Goal: Information Seeking & Learning: Learn about a topic

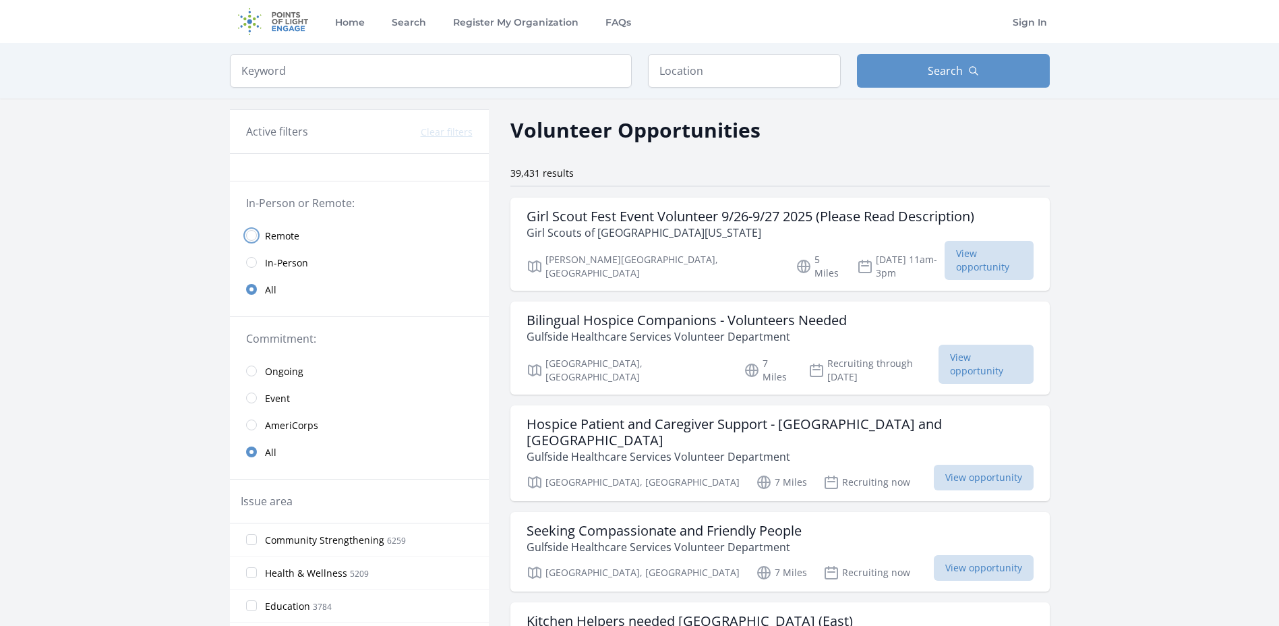
click at [256, 235] on input "radio" at bounding box center [251, 235] width 11 height 11
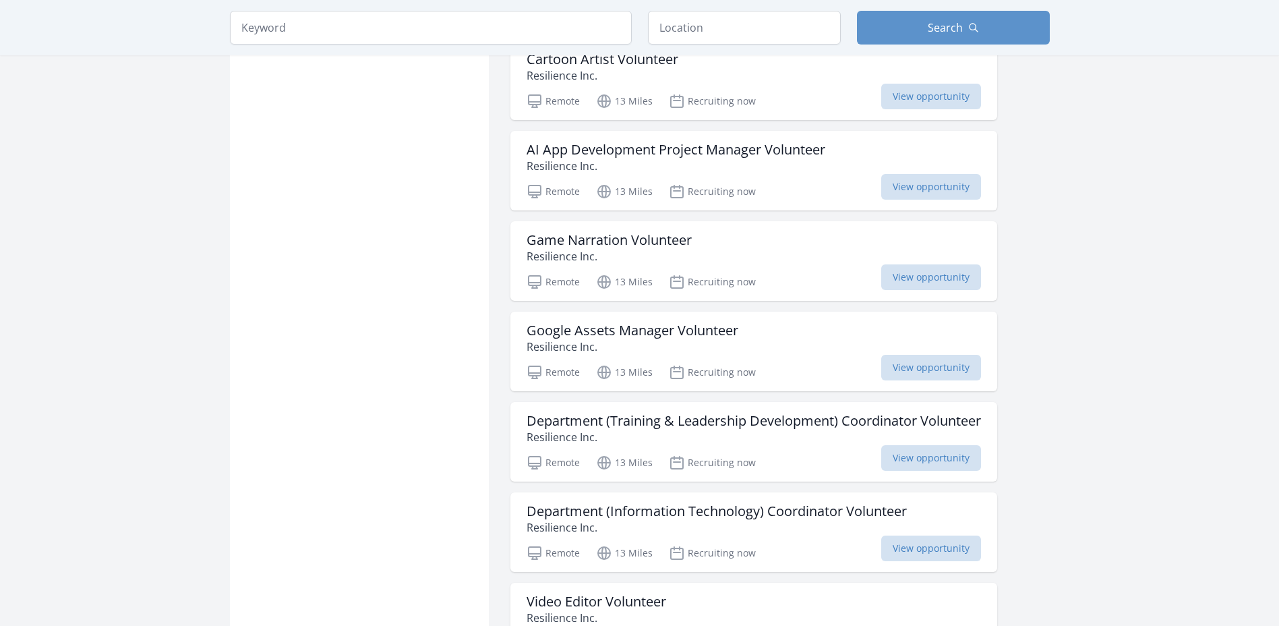
scroll to position [1484, 0]
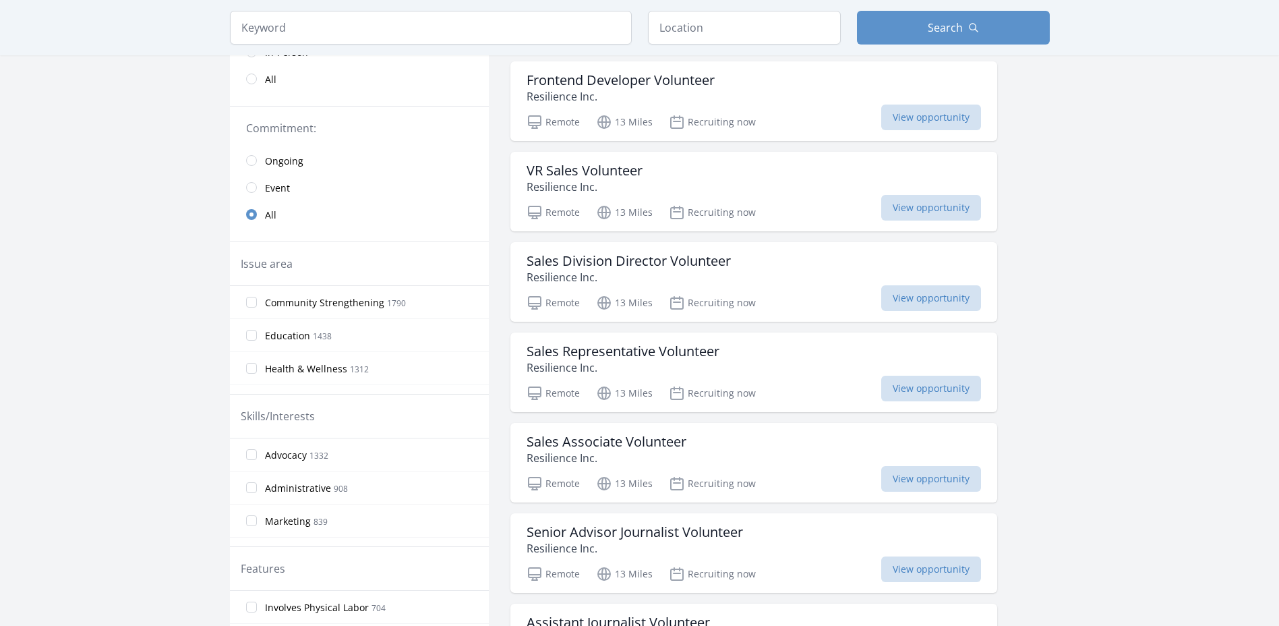
scroll to position [202, 0]
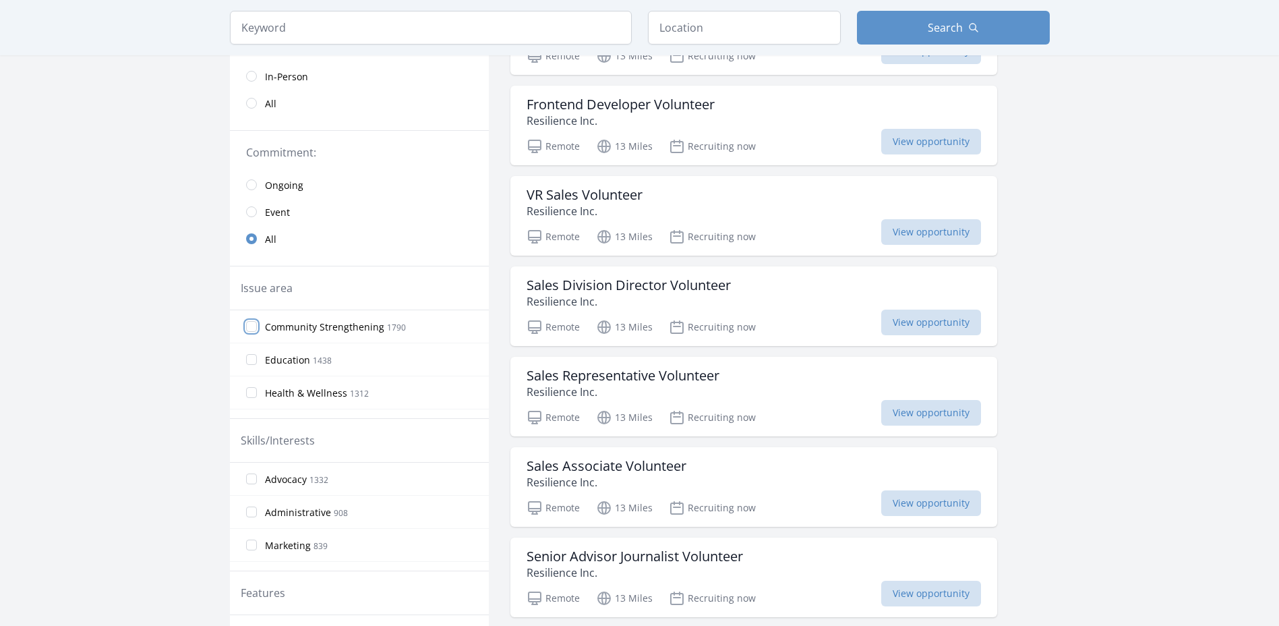
click at [254, 323] on input "Community Strengthening 1790" at bounding box center [251, 326] width 11 height 11
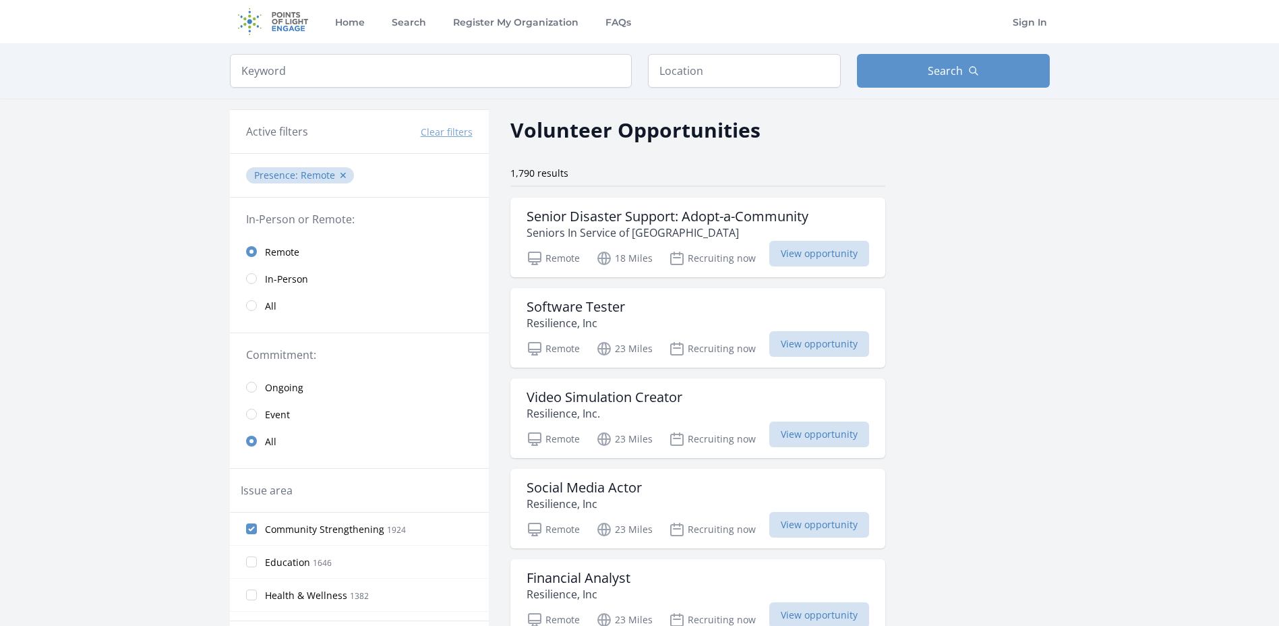
scroll to position [67, 0]
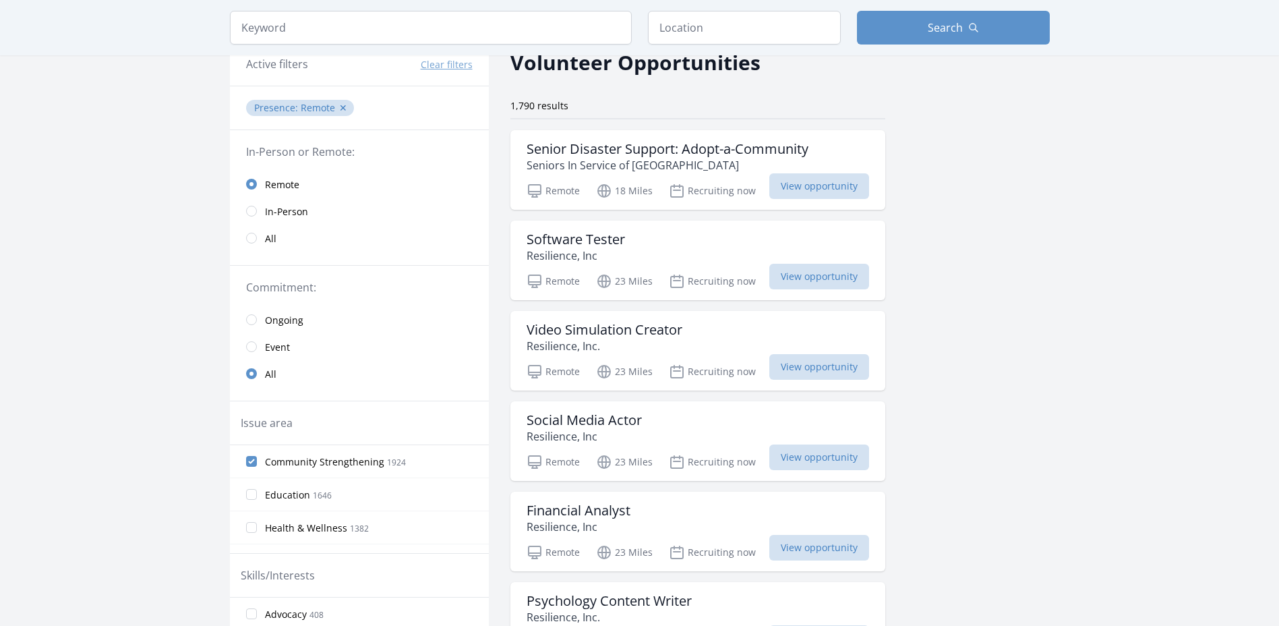
click at [251, 454] on label "Community Strengthening 1924" at bounding box center [359, 461] width 259 height 27
click at [251, 456] on input "Community Strengthening 1924" at bounding box center [251, 461] width 11 height 11
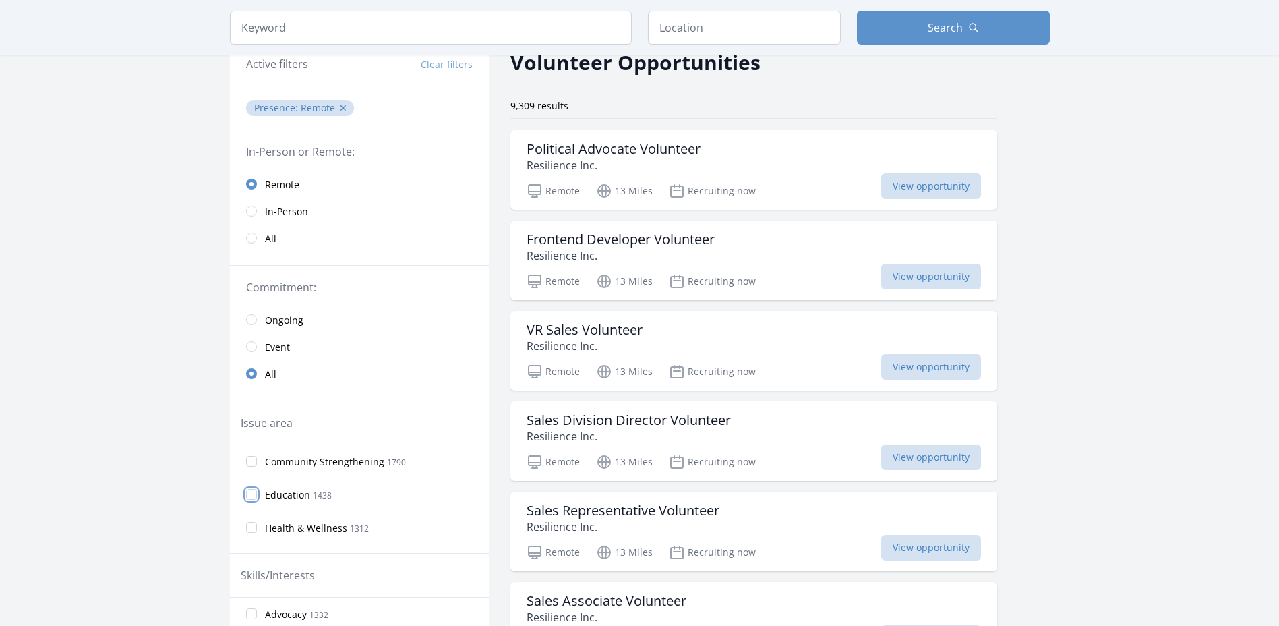
click at [254, 494] on input "Education 1438" at bounding box center [251, 494] width 11 height 11
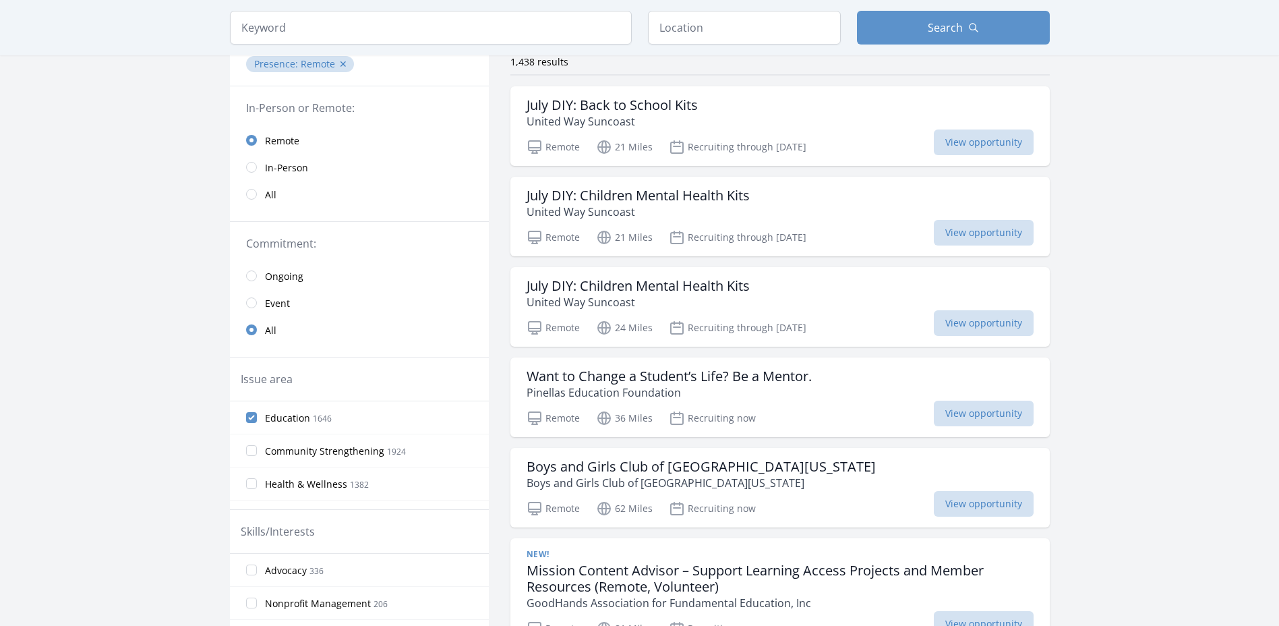
scroll to position [135, 0]
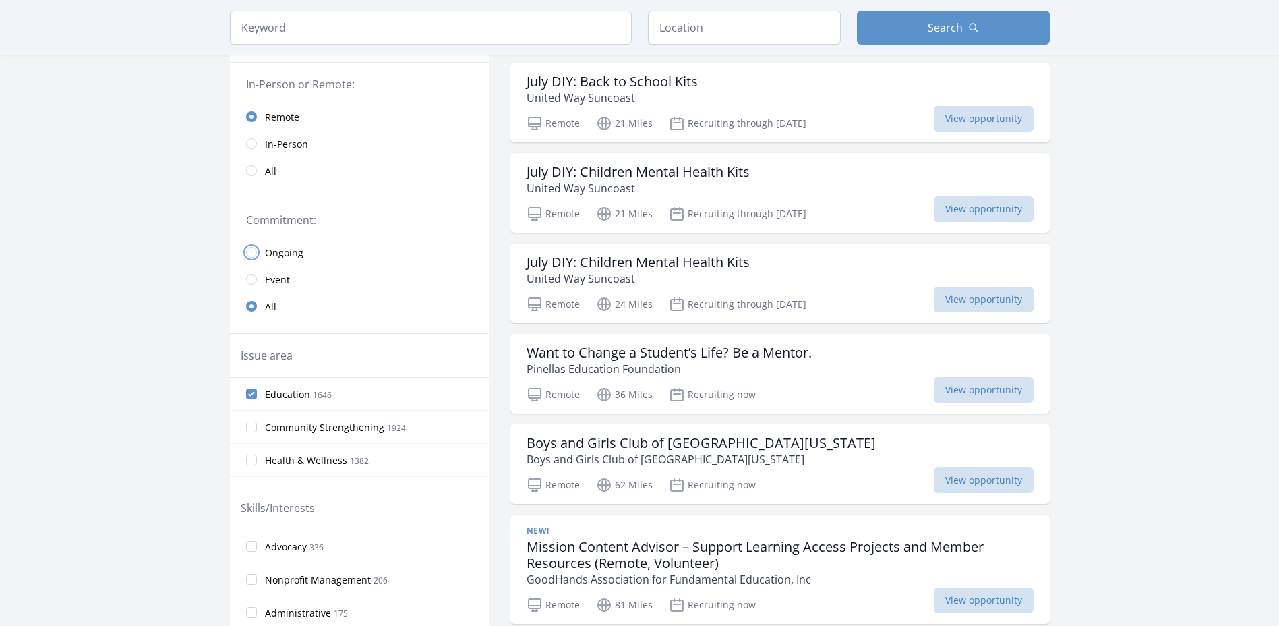
click at [252, 252] on input "radio" at bounding box center [251, 252] width 11 height 11
click at [255, 306] on input "radio" at bounding box center [251, 306] width 11 height 11
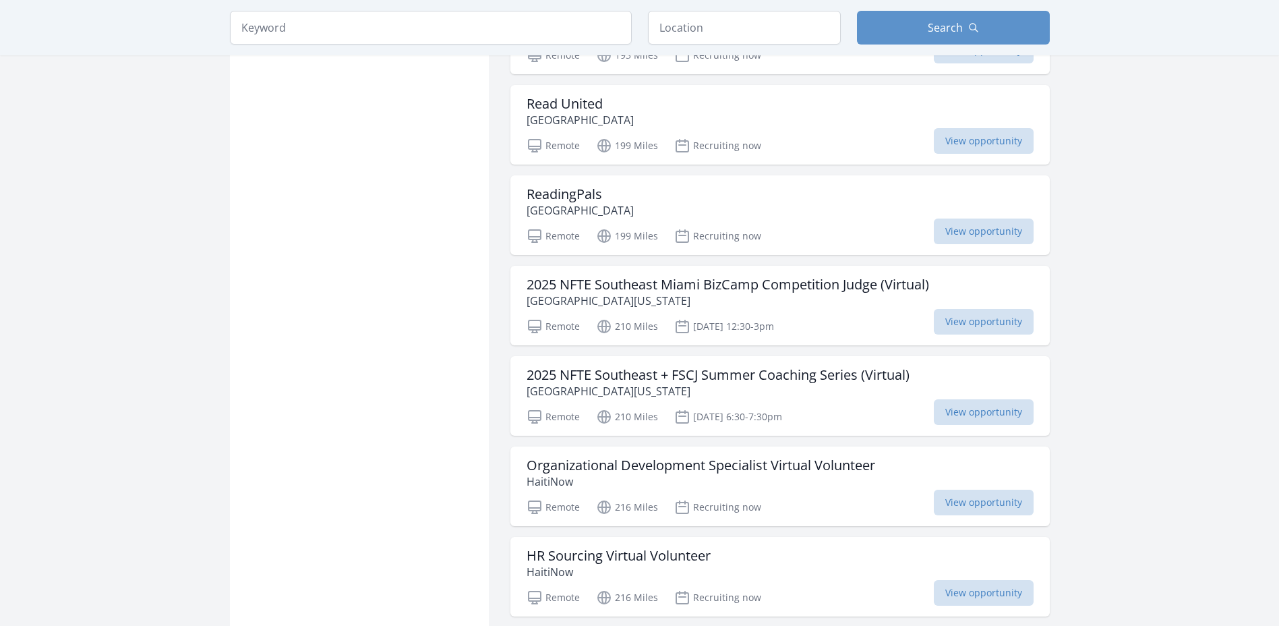
scroll to position [1349, 0]
click at [998, 500] on span "View opportunity" at bounding box center [984, 503] width 100 height 26
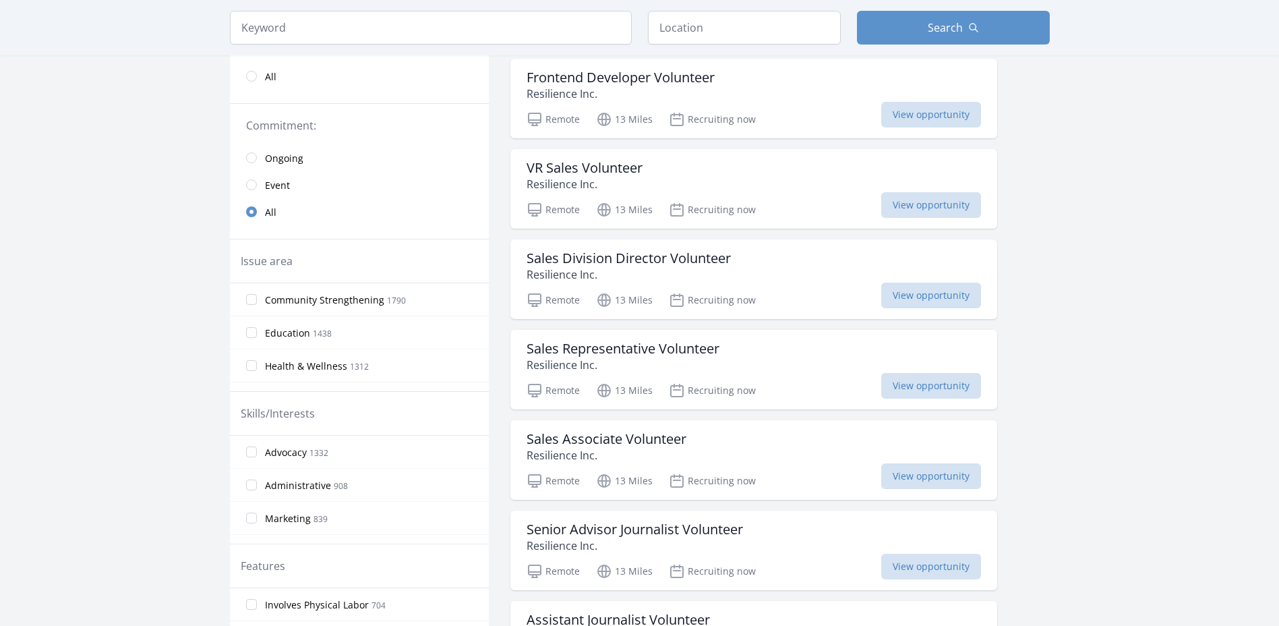
scroll to position [128, 0]
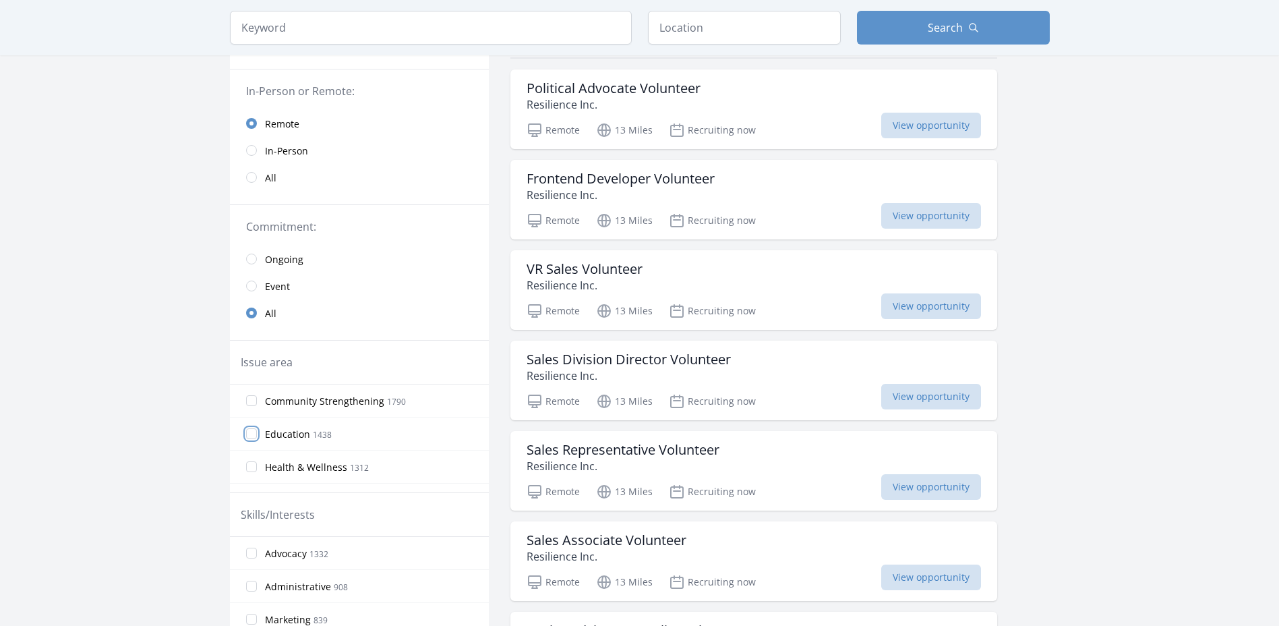
click at [252, 434] on input "Education 1438" at bounding box center [251, 433] width 11 height 11
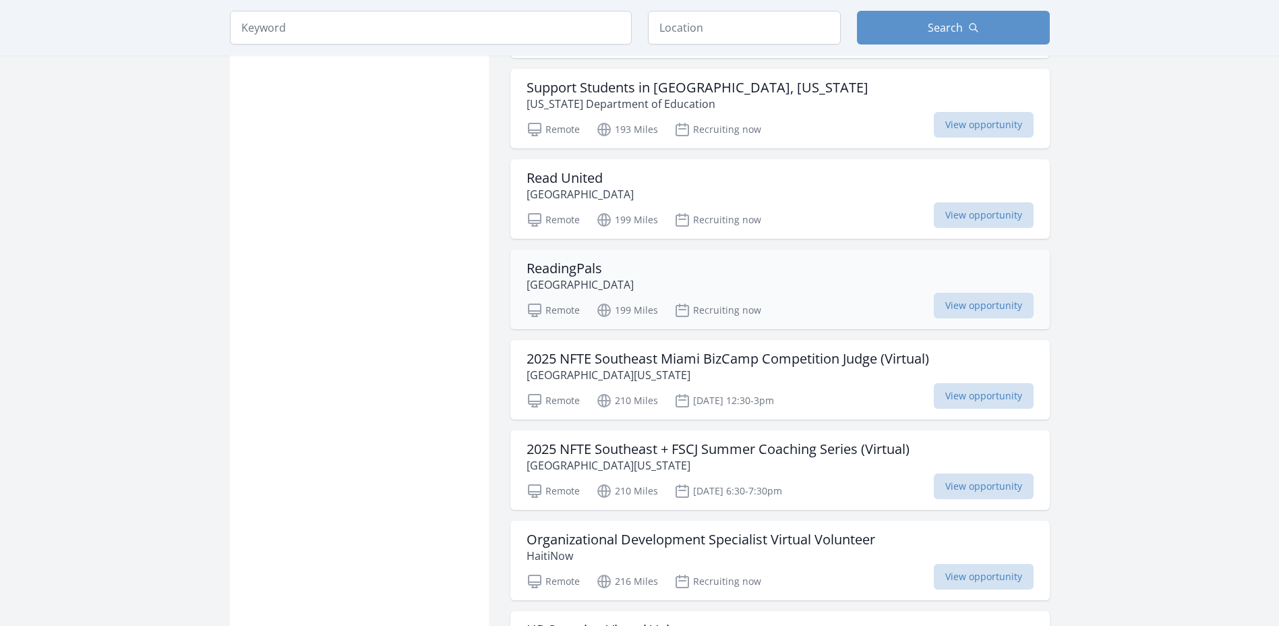
scroll to position [1274, 0]
click at [982, 216] on span "View opportunity" at bounding box center [984, 216] width 100 height 26
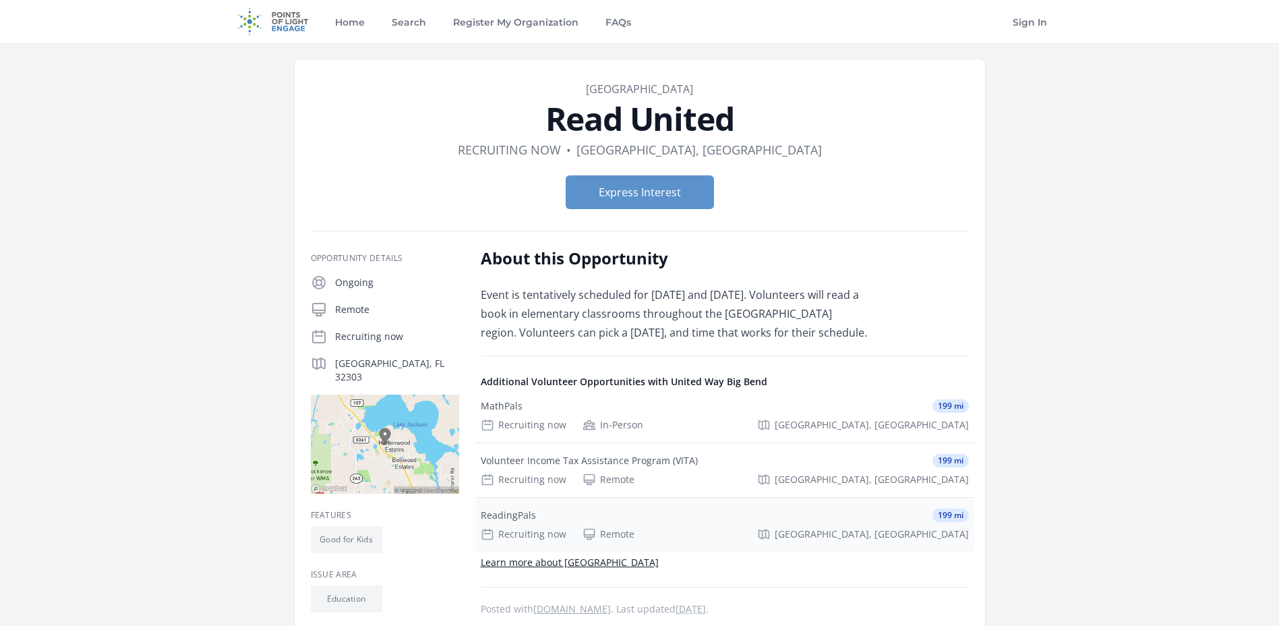
click at [502, 522] on div "ReadingPals" at bounding box center [508, 514] width 55 height 13
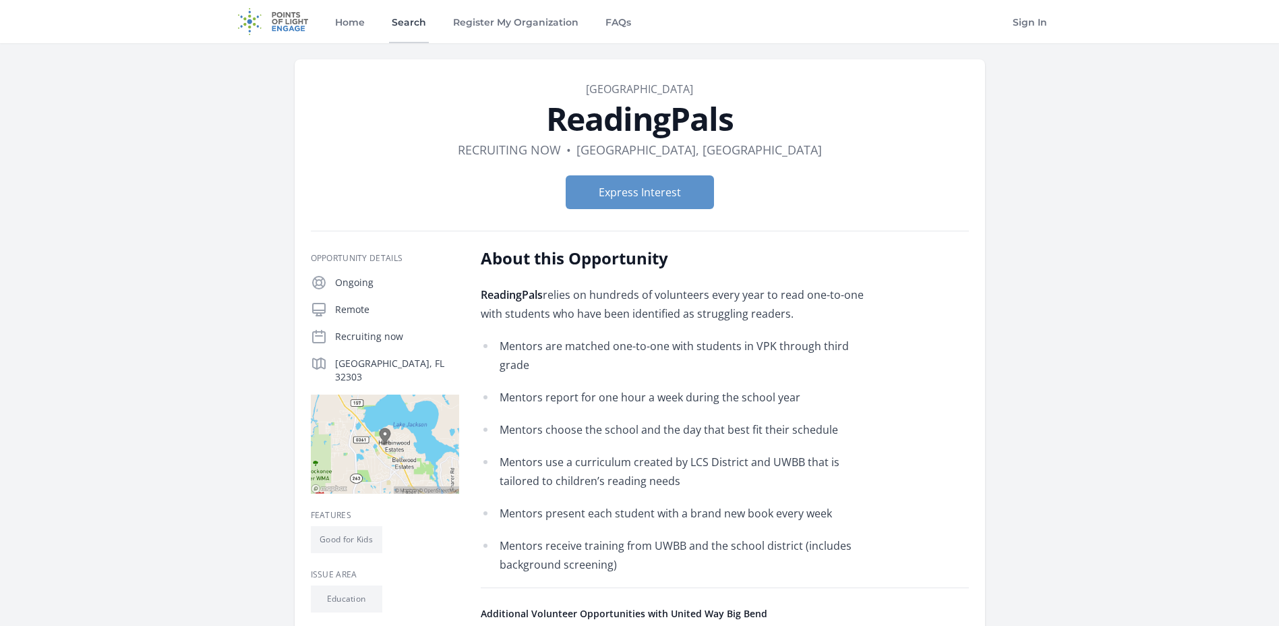
click at [405, 26] on link "Search" at bounding box center [409, 21] width 40 height 43
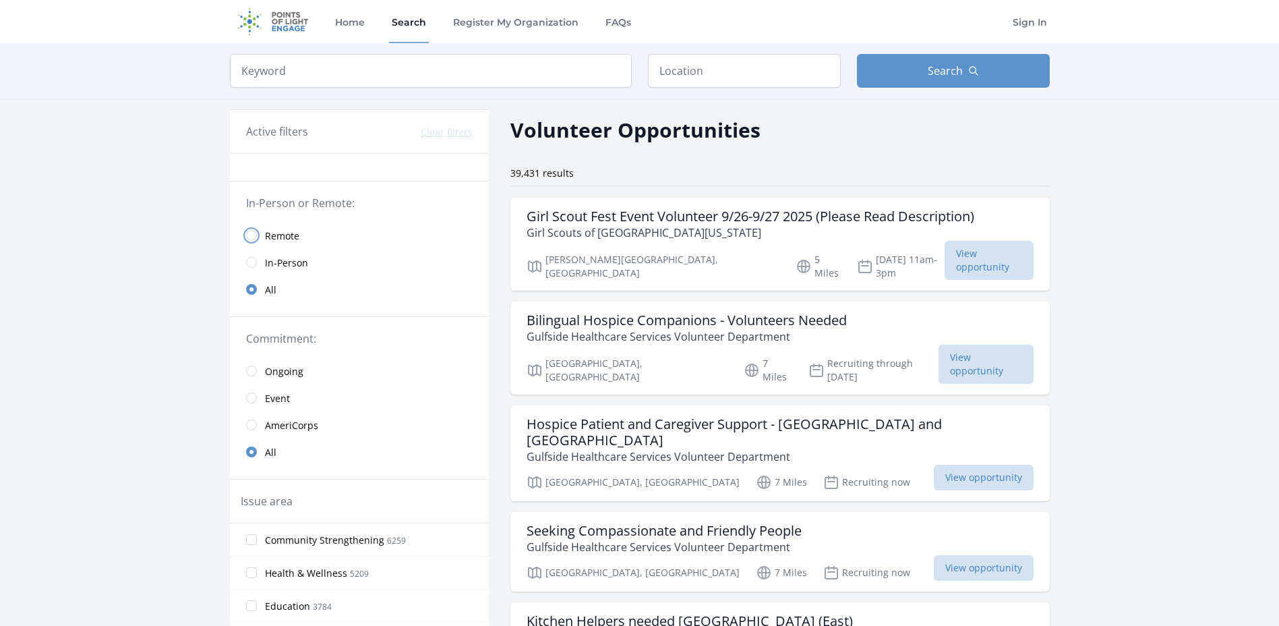
click at [255, 235] on input "radio" at bounding box center [251, 235] width 11 height 11
